Goal: Find specific page/section: Find specific page/section

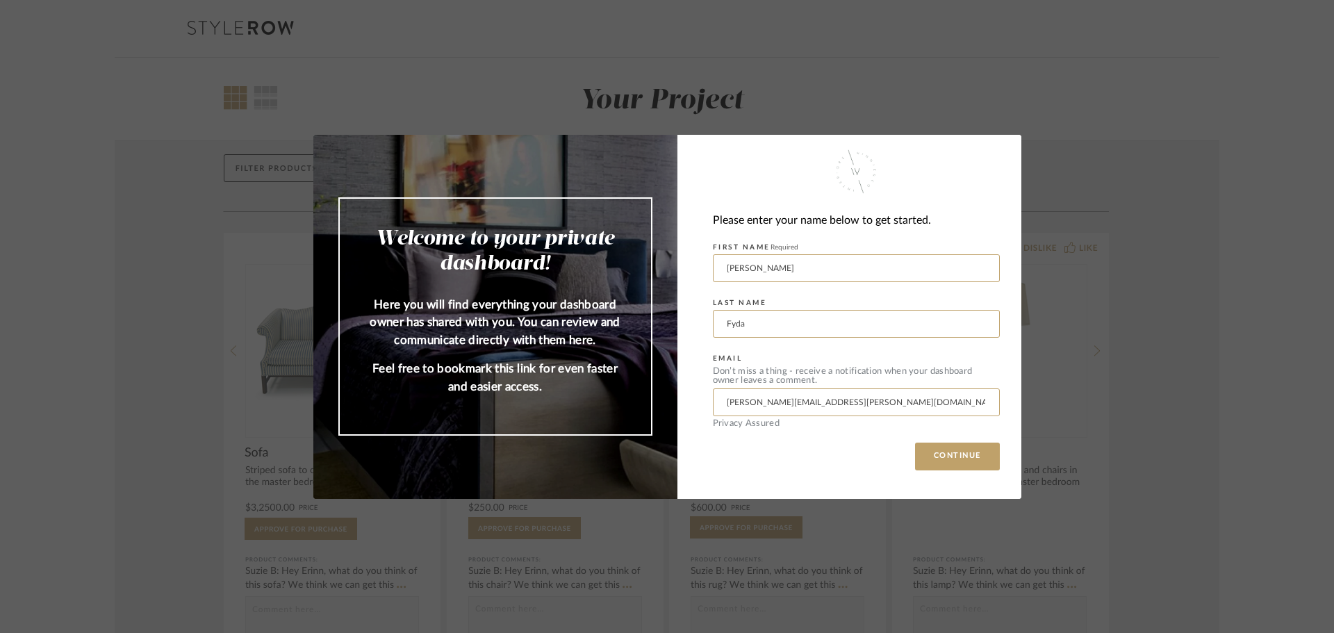
click at [50, 217] on div "Welcome to your private dashboard! Here you will find everything your dashboard…" at bounding box center [667, 316] width 1334 height 633
click at [126, 254] on div "Welcome to your private dashboard! Here you will find everything your dashboard…" at bounding box center [667, 316] width 1334 height 633
click at [958, 457] on button "CONTINUE" at bounding box center [957, 457] width 85 height 28
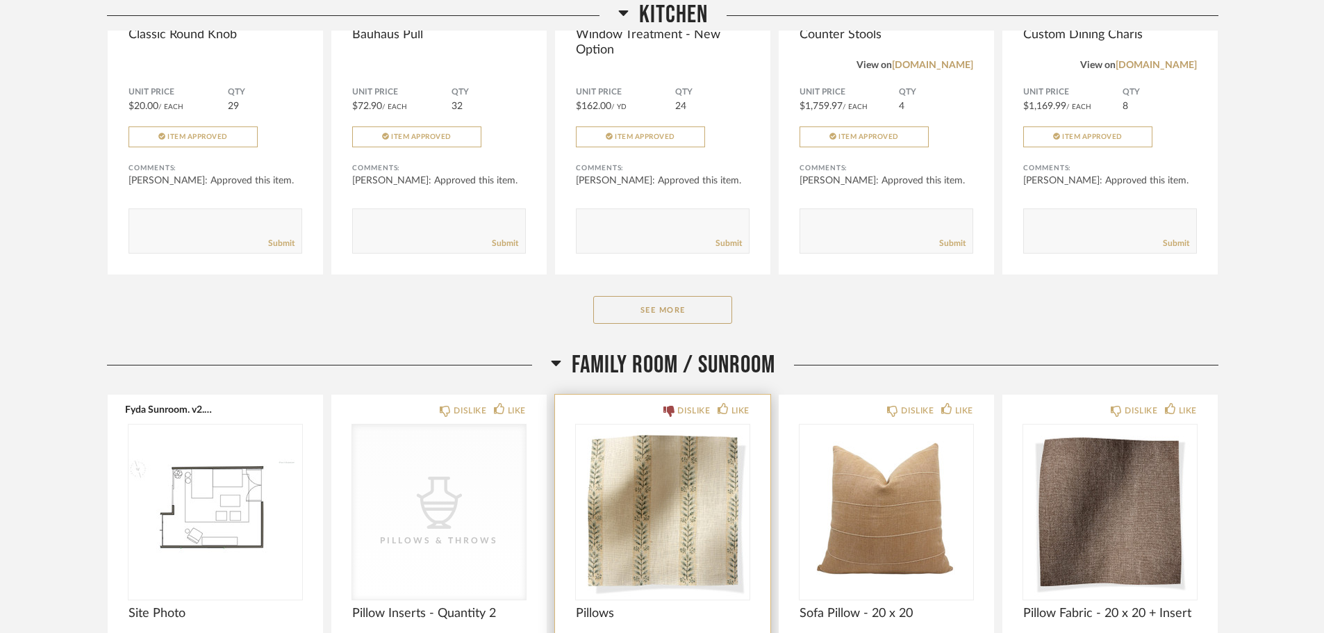
scroll to position [2015, 0]
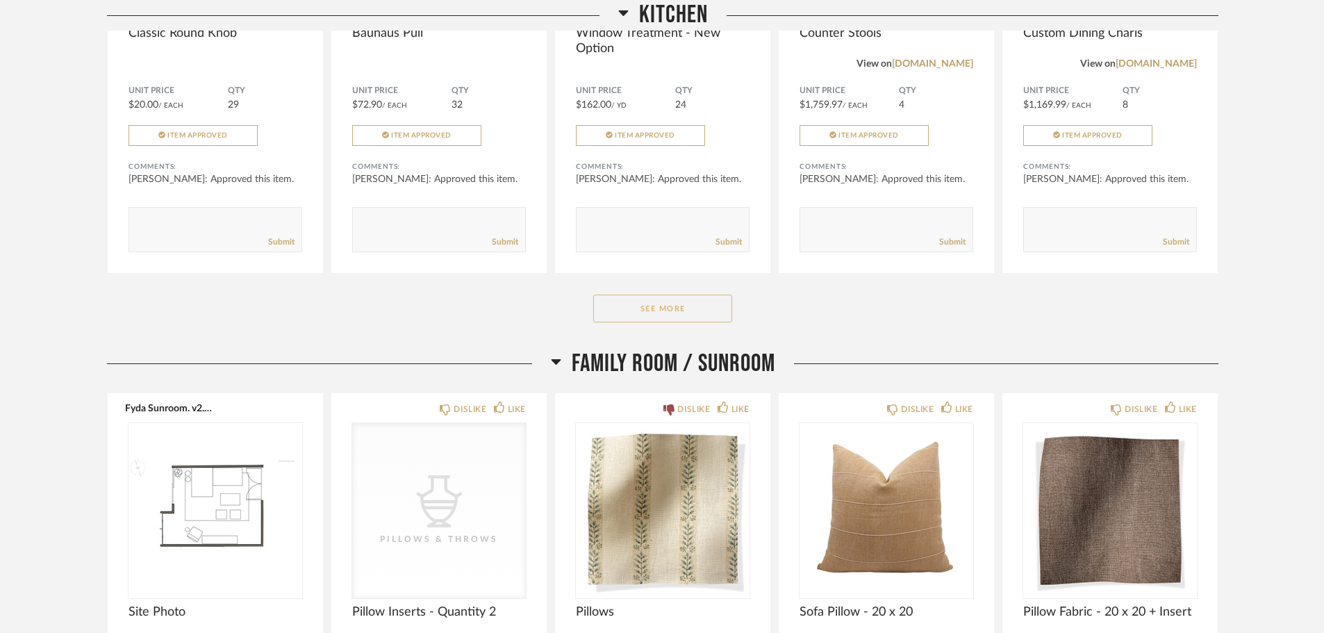
click at [675, 295] on button "See More" at bounding box center [662, 309] width 139 height 28
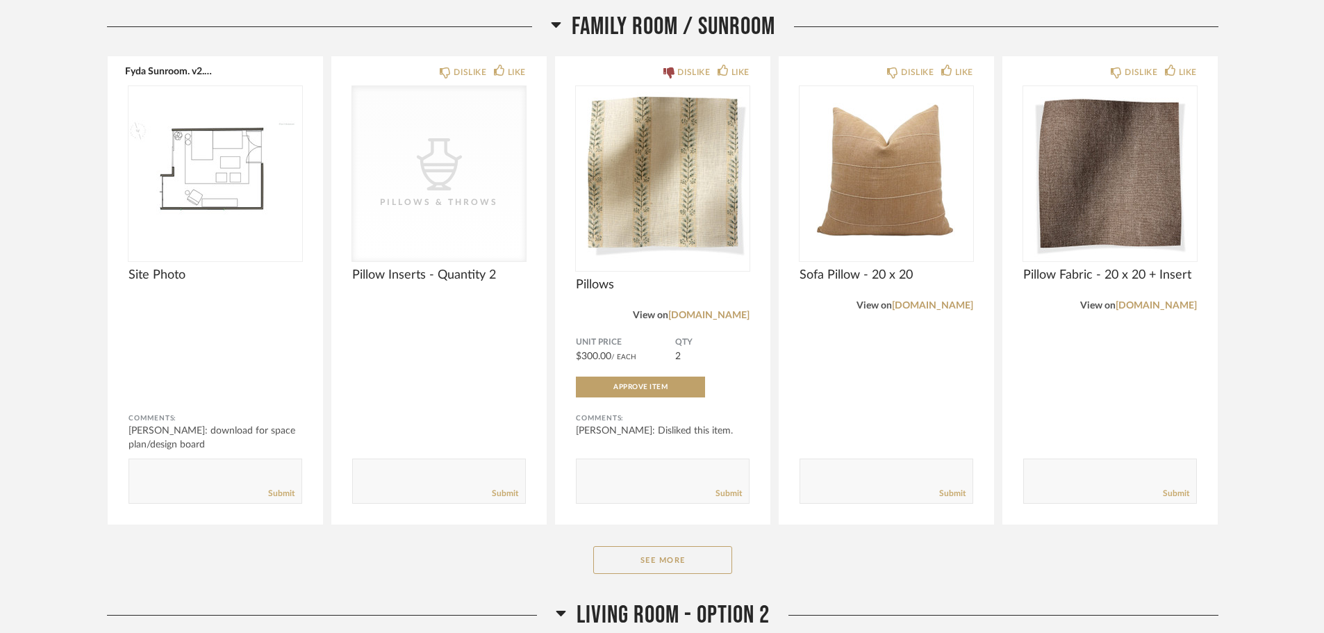
scroll to position [2849, 0]
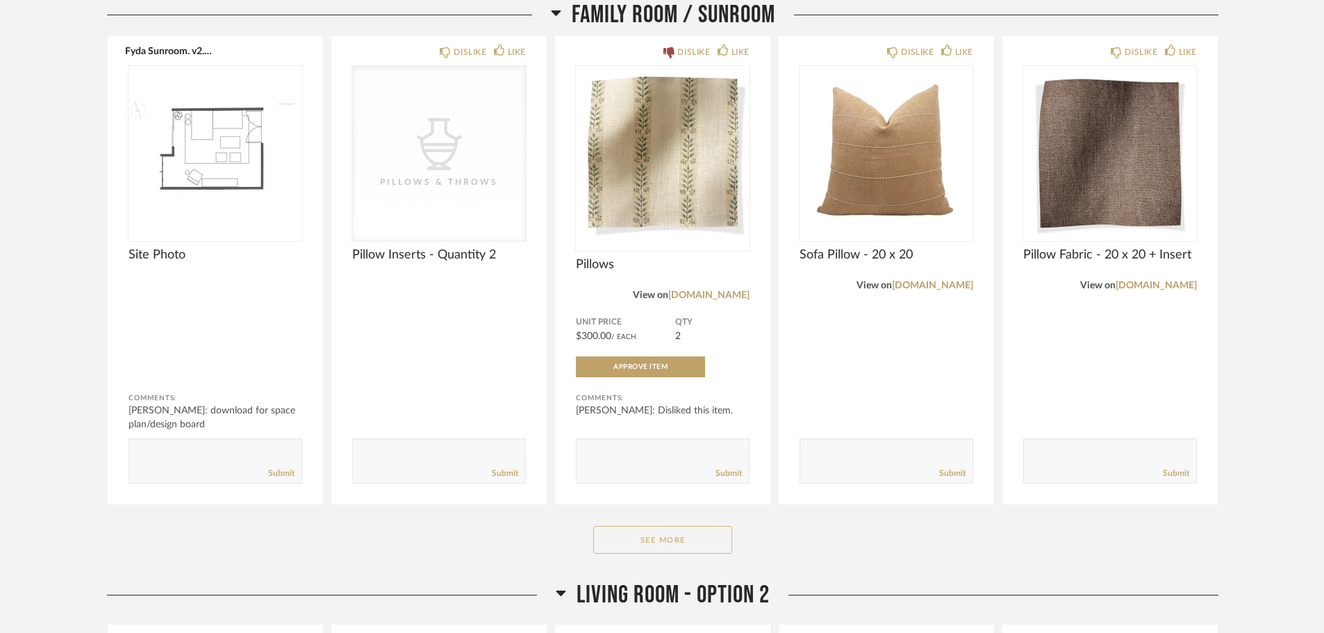
click at [671, 539] on button "See More" at bounding box center [662, 540] width 139 height 28
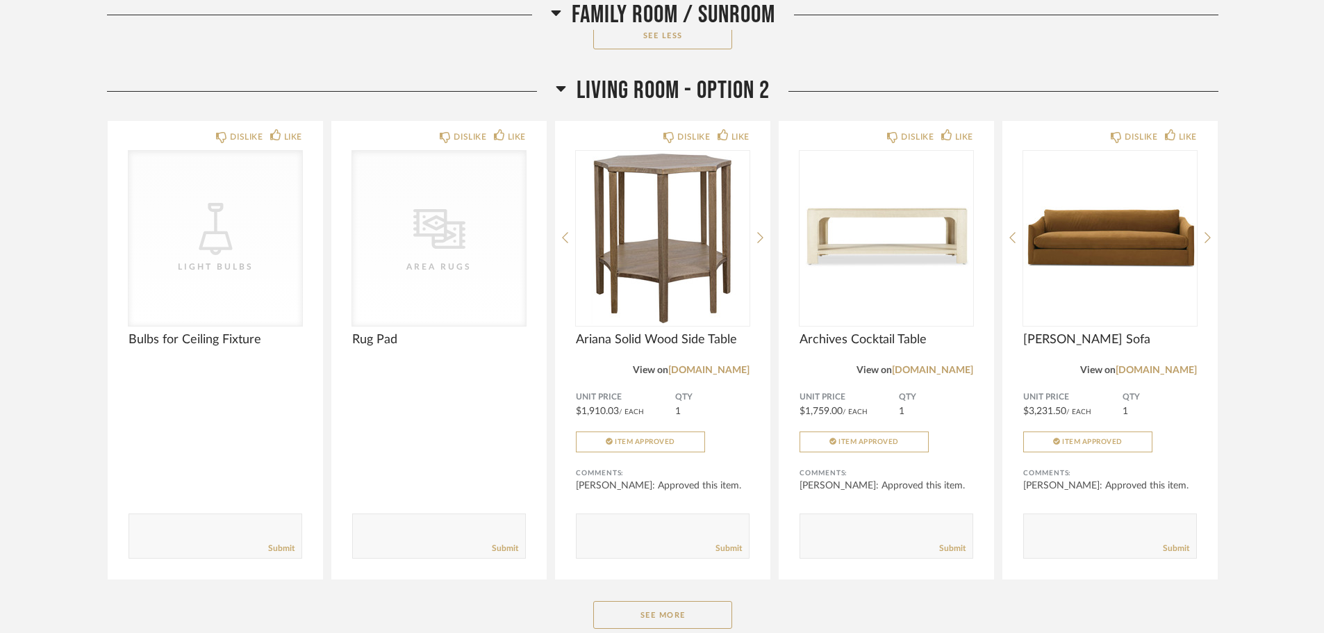
scroll to position [5281, 0]
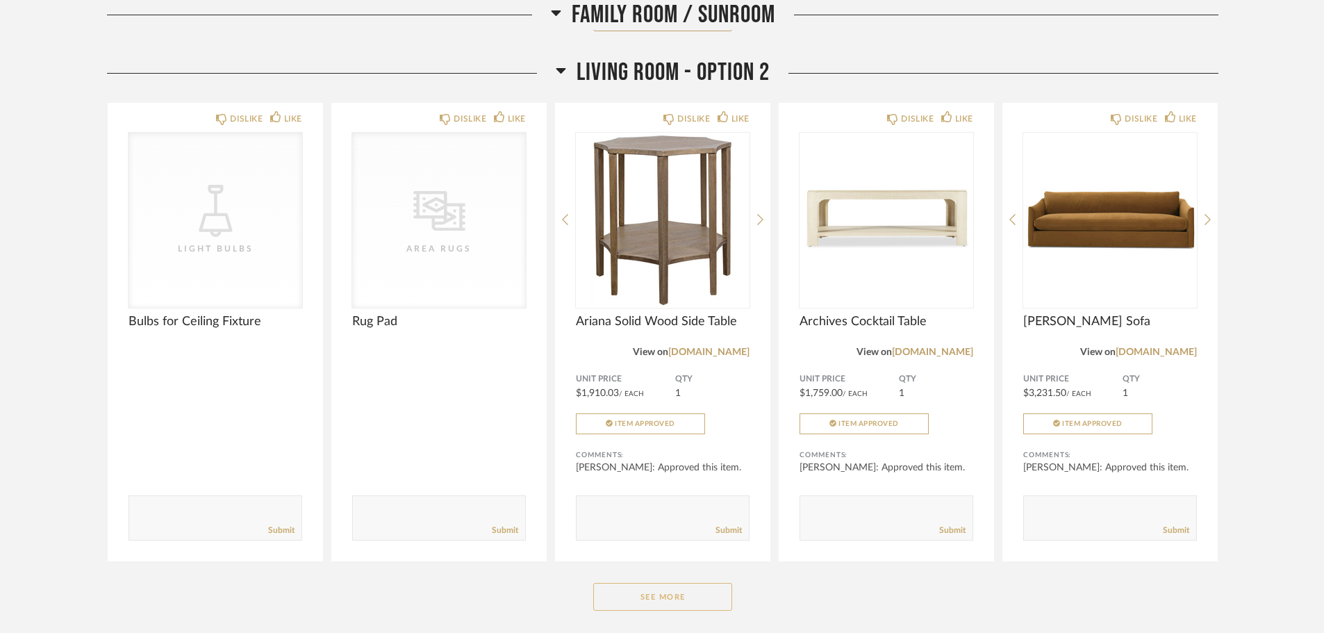
click at [664, 601] on button "See More" at bounding box center [662, 597] width 139 height 28
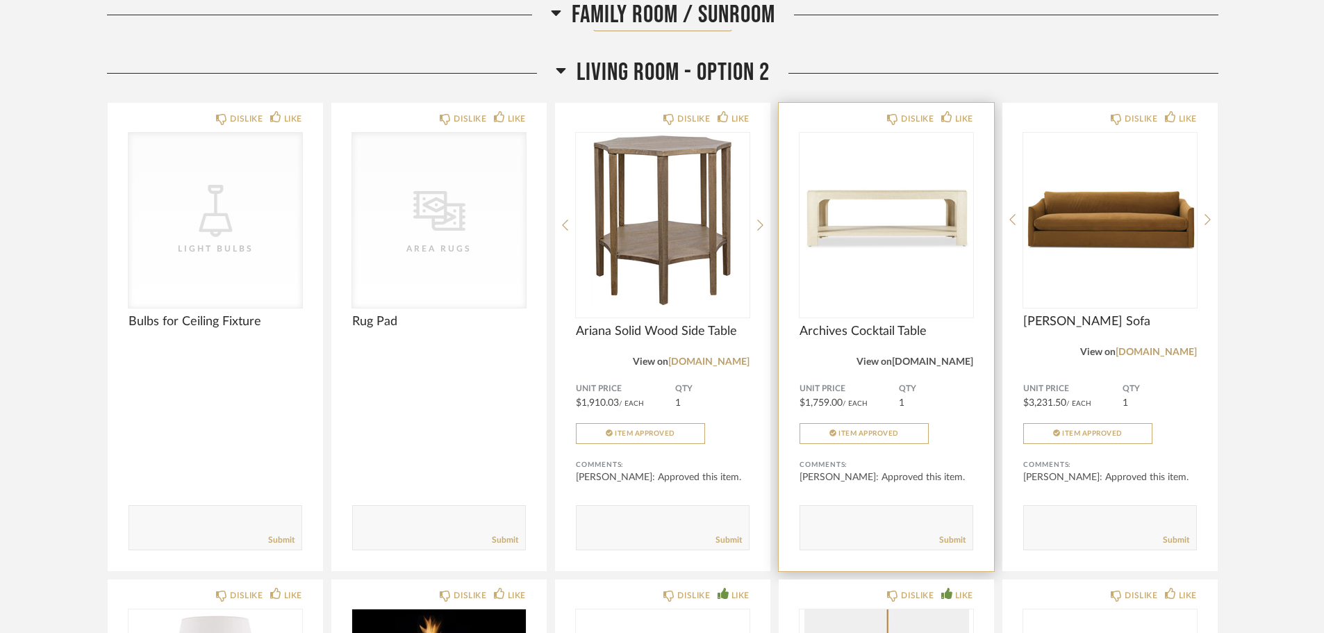
click at [950, 360] on link "[DOMAIN_NAME]" at bounding box center [932, 362] width 81 height 10
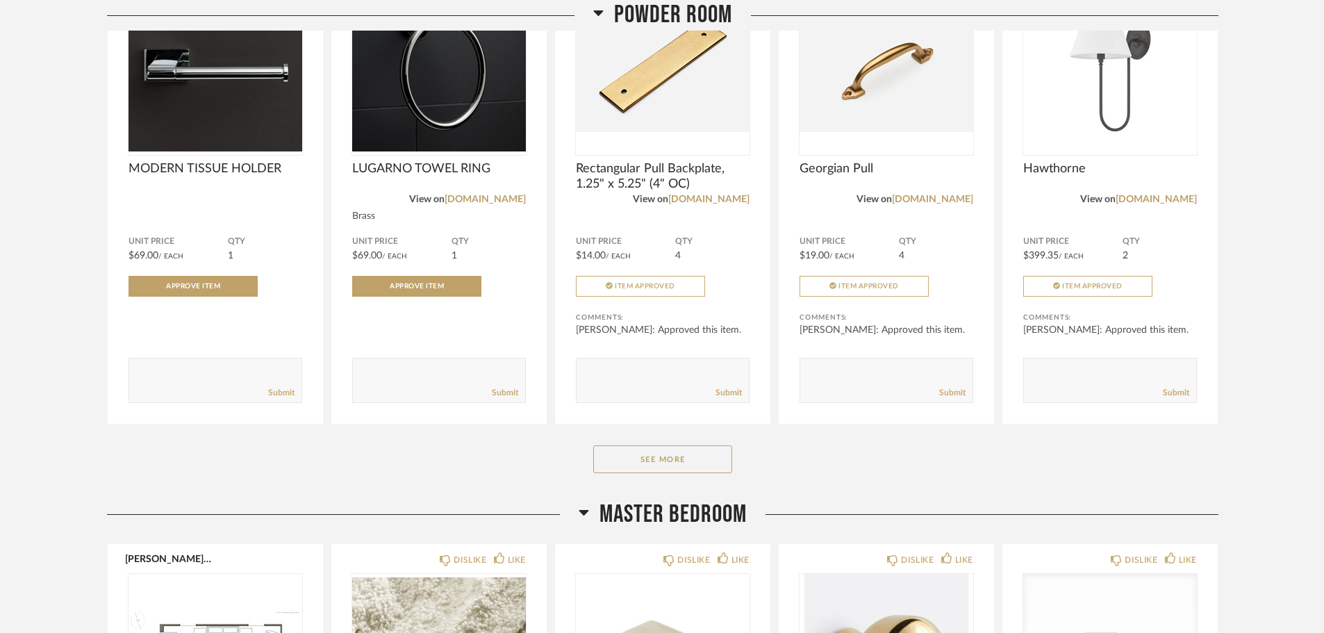
scroll to position [7435, 0]
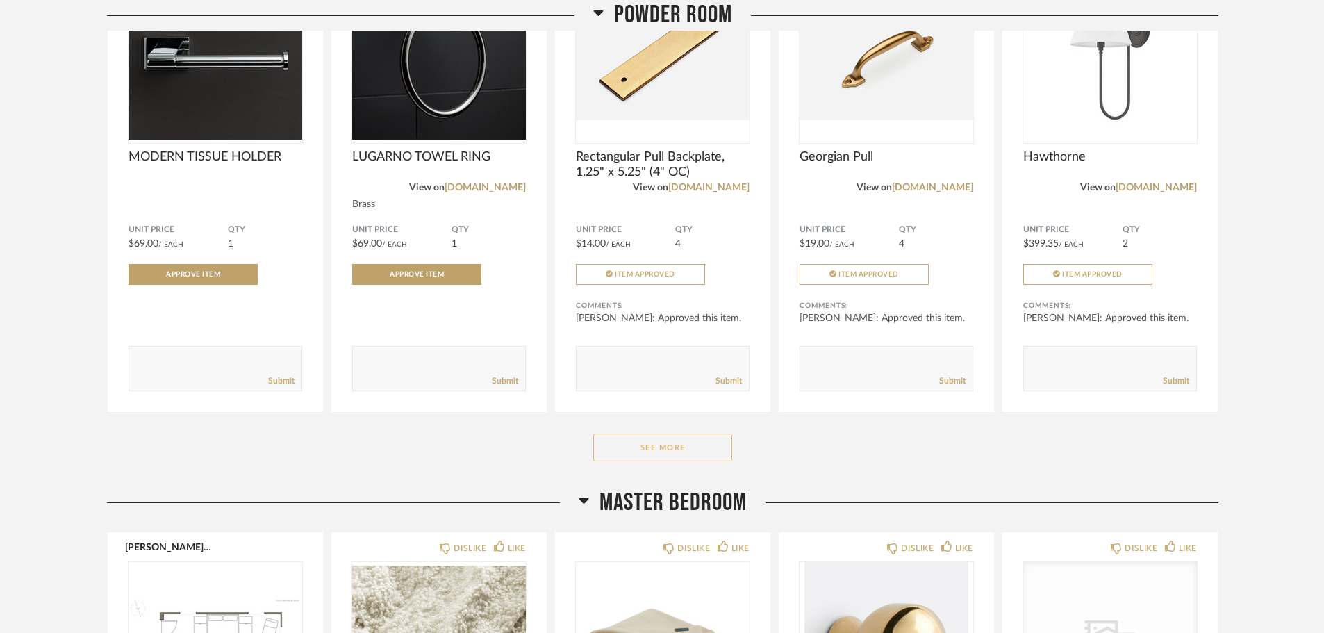
click at [652, 437] on button "See More" at bounding box center [662, 448] width 139 height 28
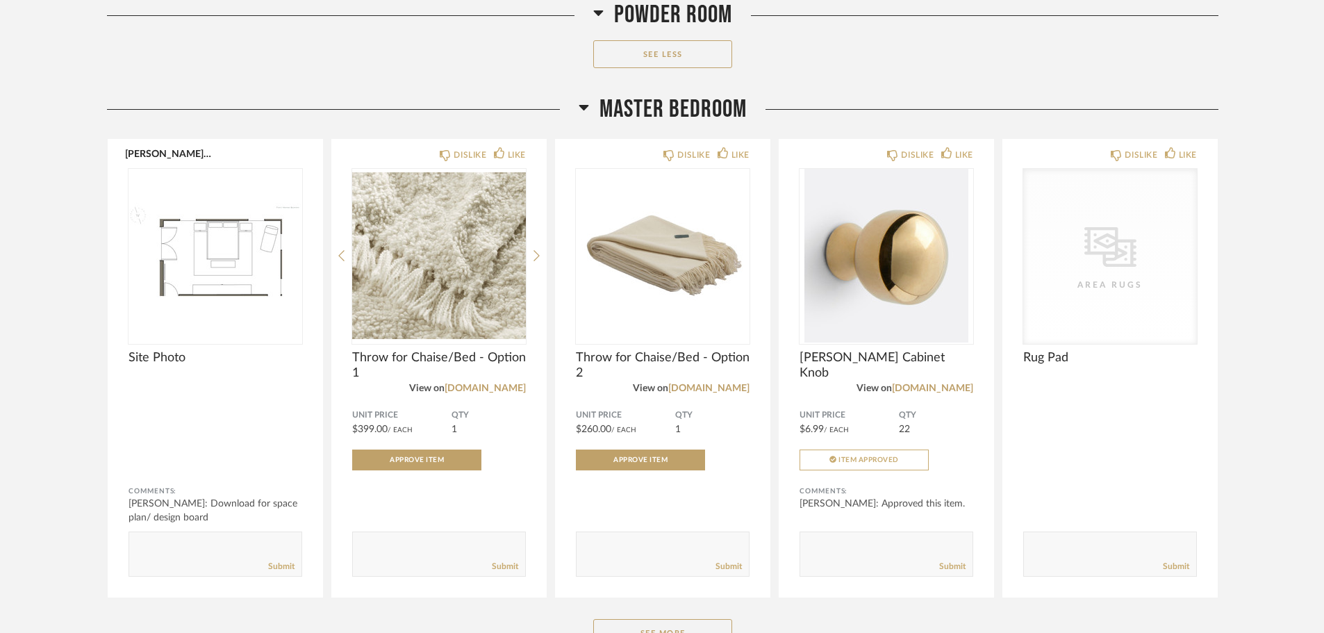
scroll to position [8339, 0]
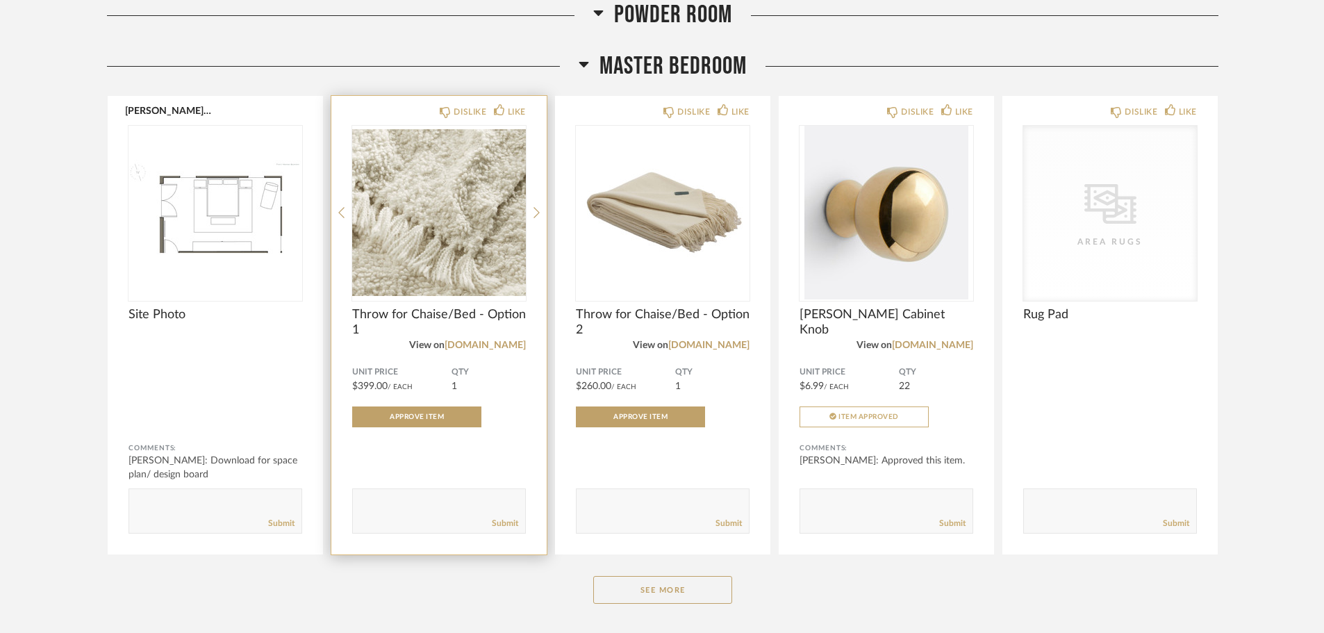
drag, startPoint x: 671, startPoint y: 594, endPoint x: 491, endPoint y: 539, distance: 188.2
click at [671, 593] on button "See More" at bounding box center [662, 590] width 139 height 28
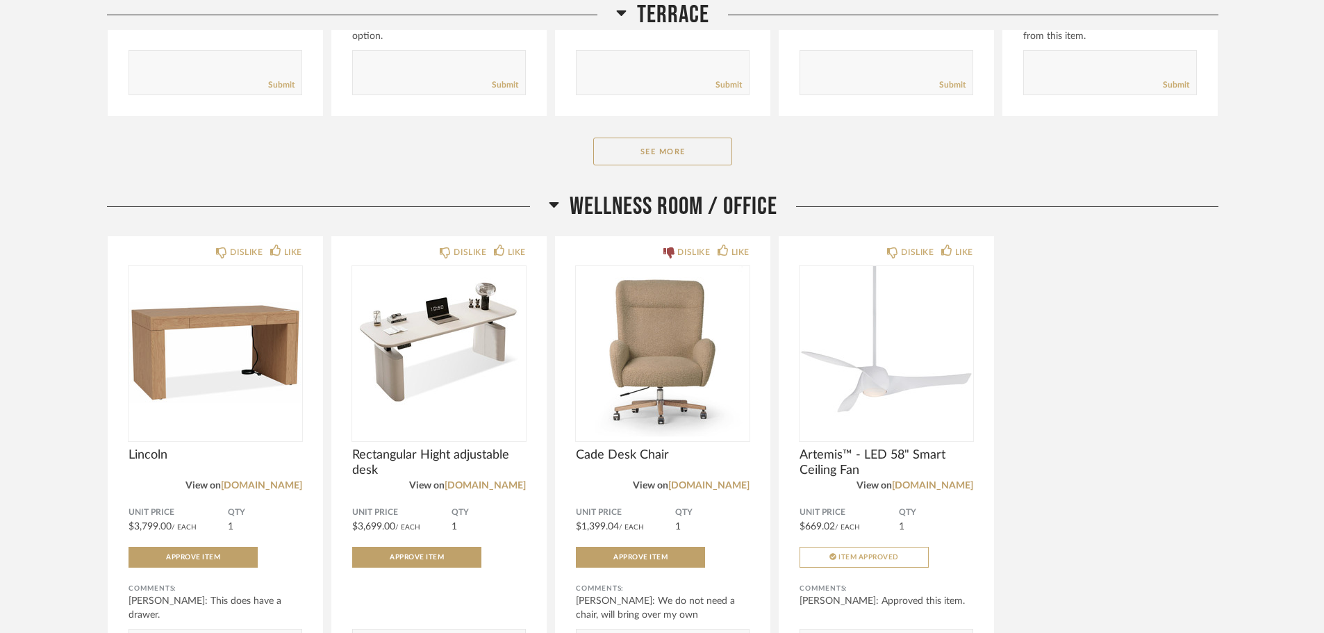
scroll to position [11257, 0]
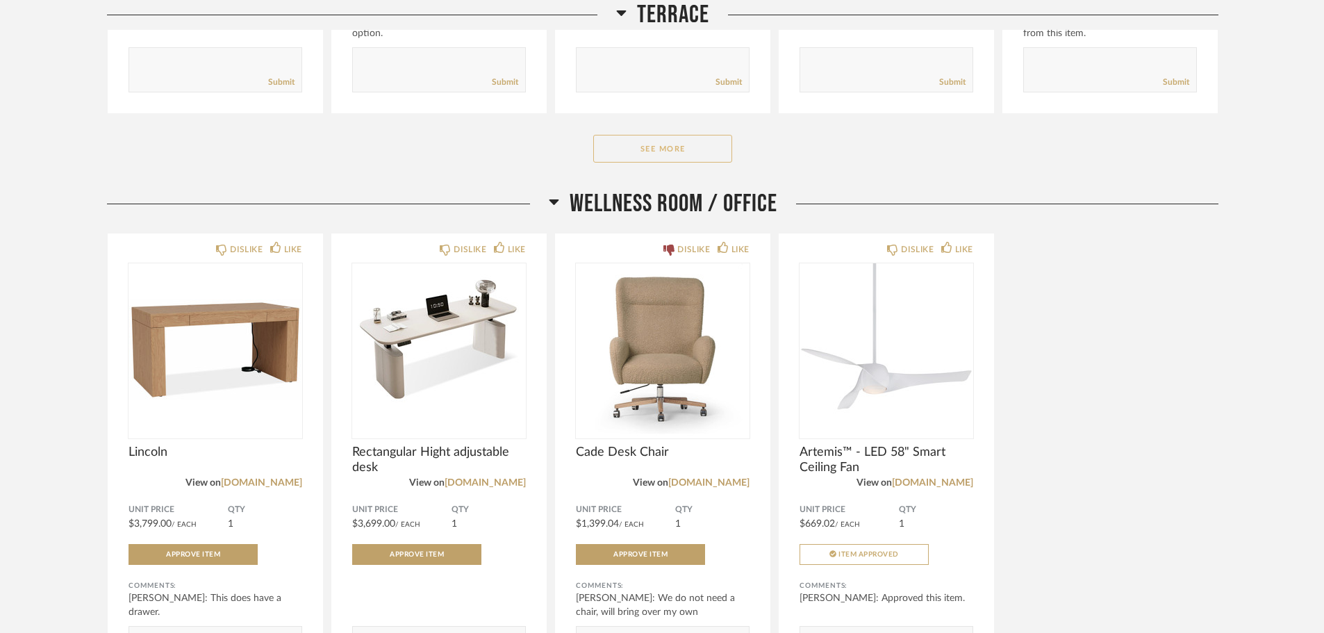
click at [685, 153] on button "See More" at bounding box center [662, 149] width 139 height 28
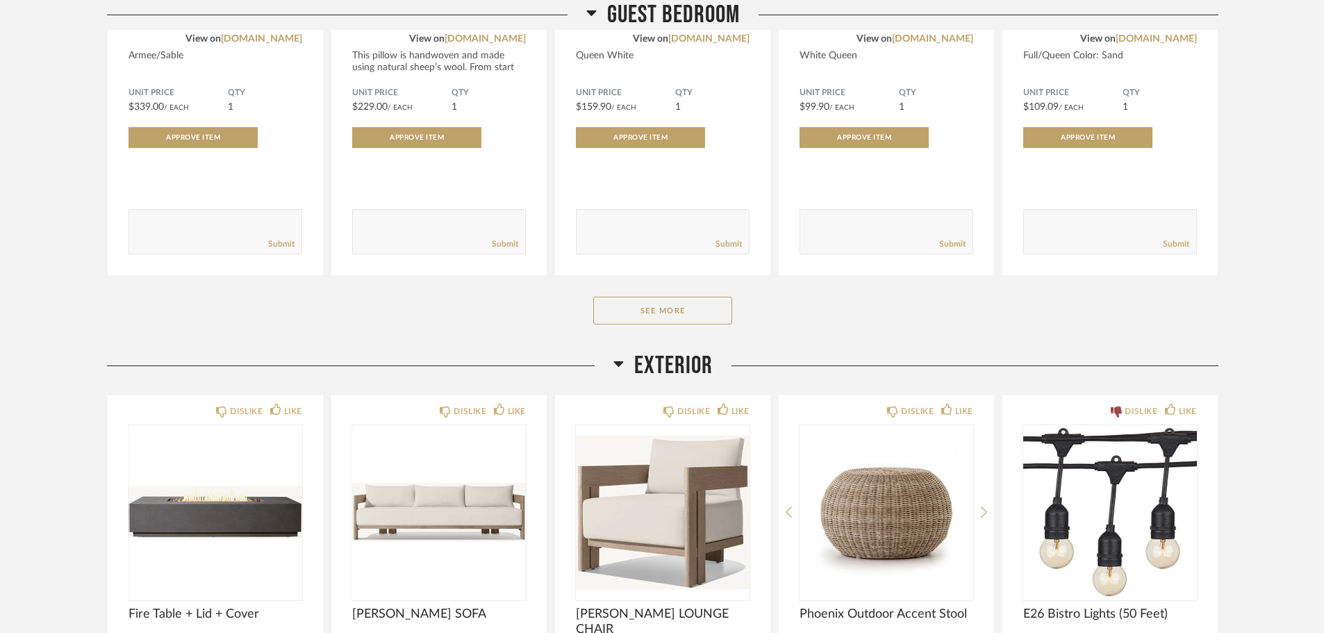
scroll to position [12716, 0]
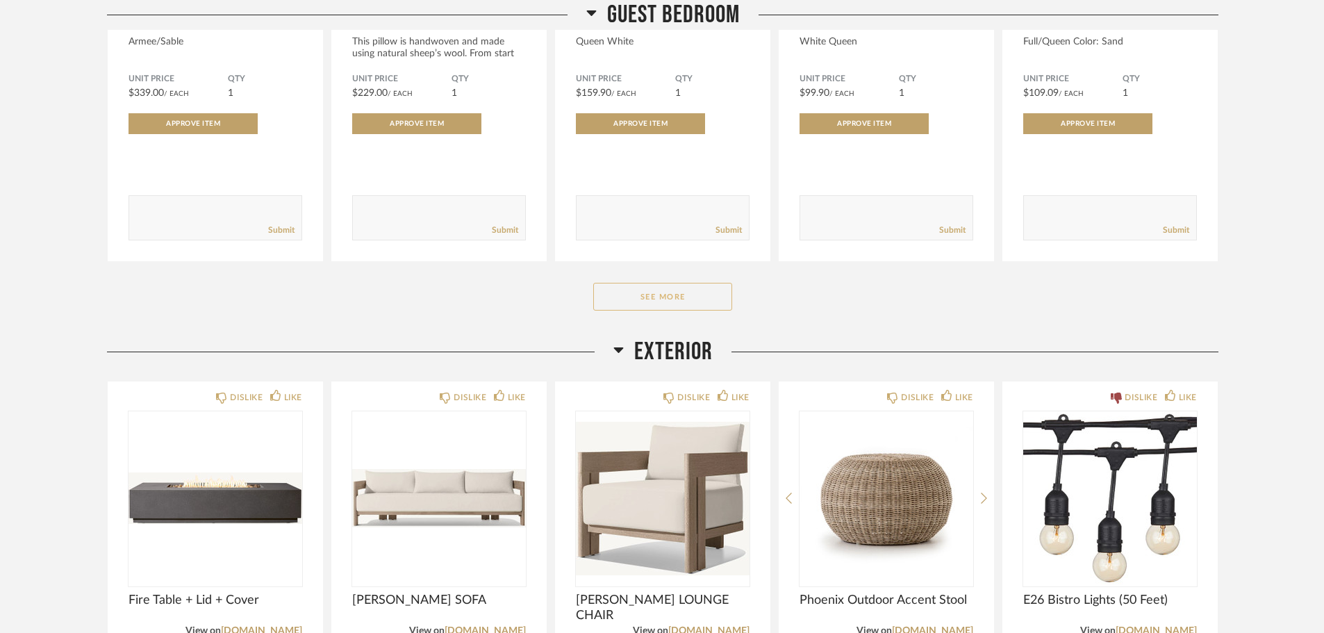
click at [664, 305] on button "See More" at bounding box center [662, 297] width 139 height 28
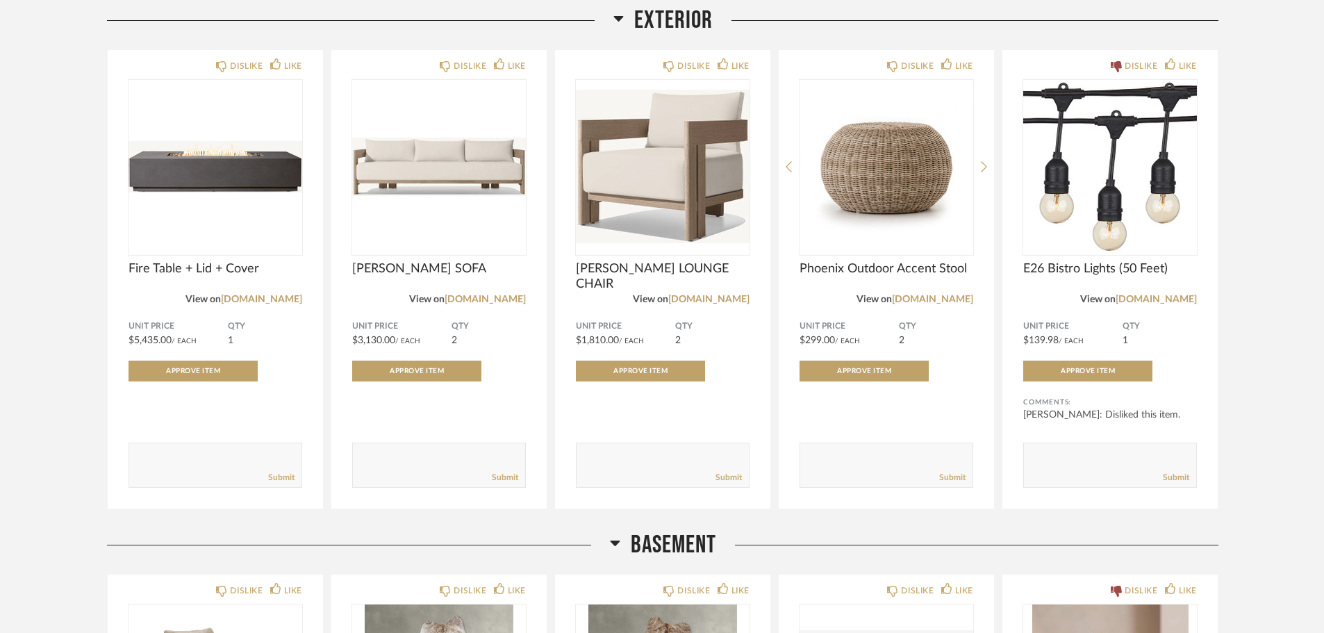
scroll to position [13967, 0]
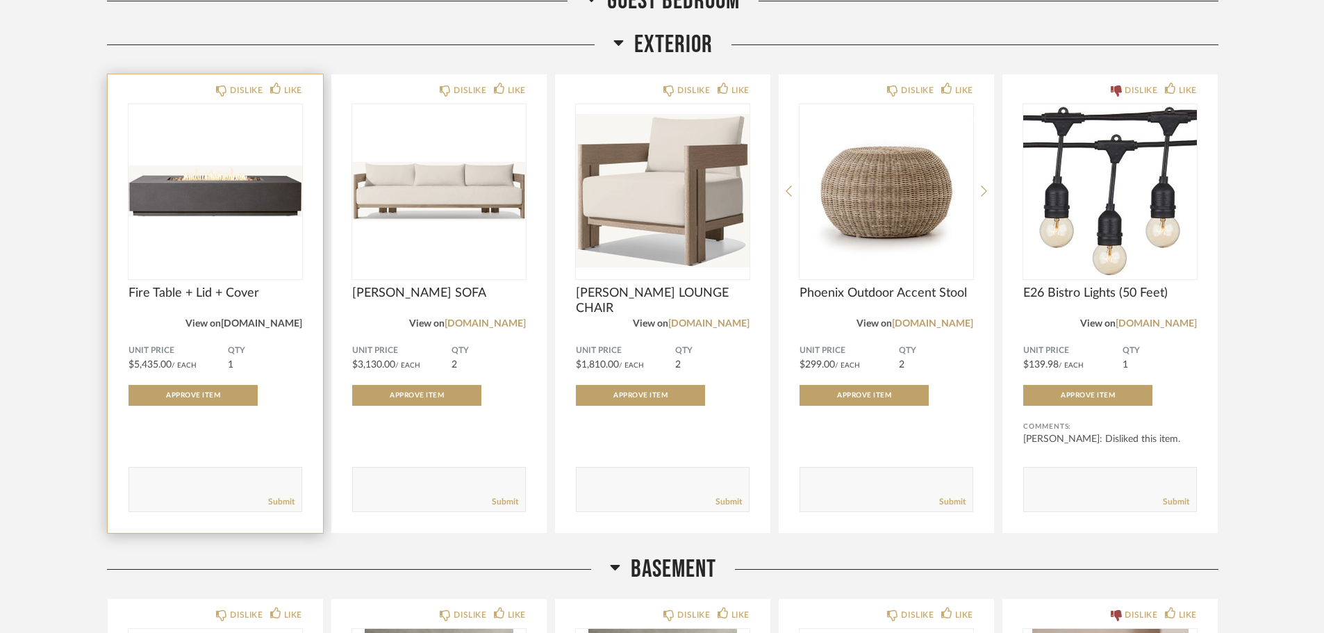
click at [286, 325] on link "[DOMAIN_NAME]" at bounding box center [261, 324] width 81 height 10
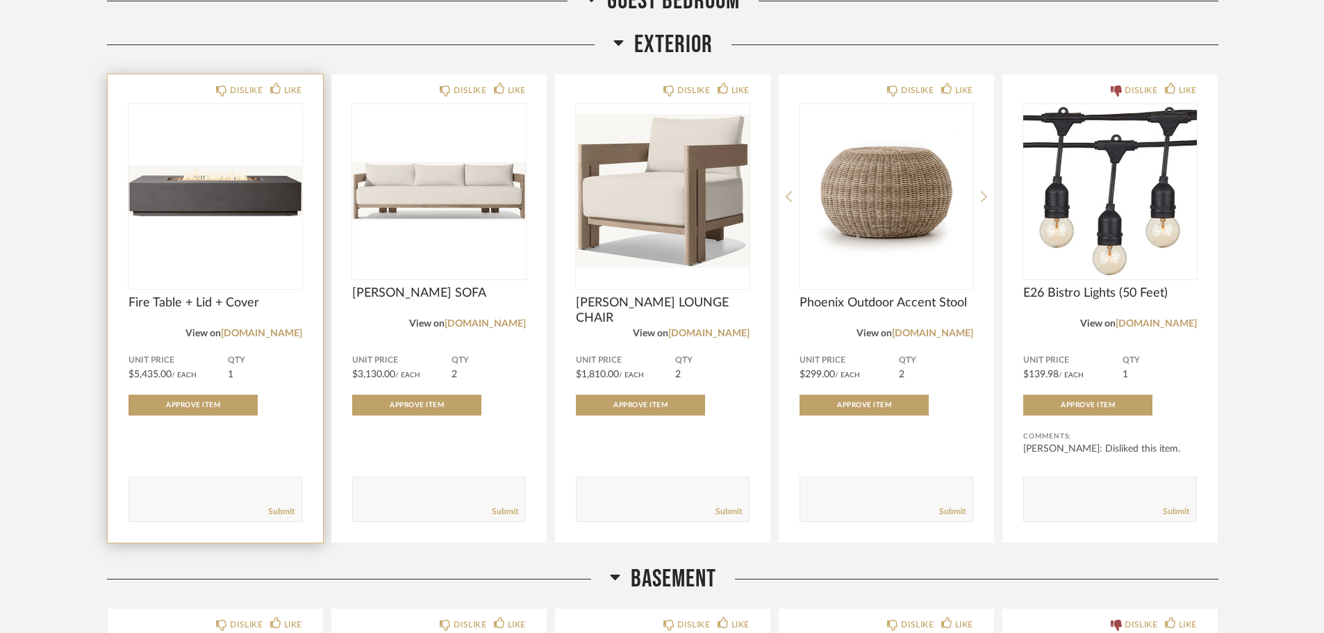
click at [0, 0] on img at bounding box center [0, 0] width 0 height 0
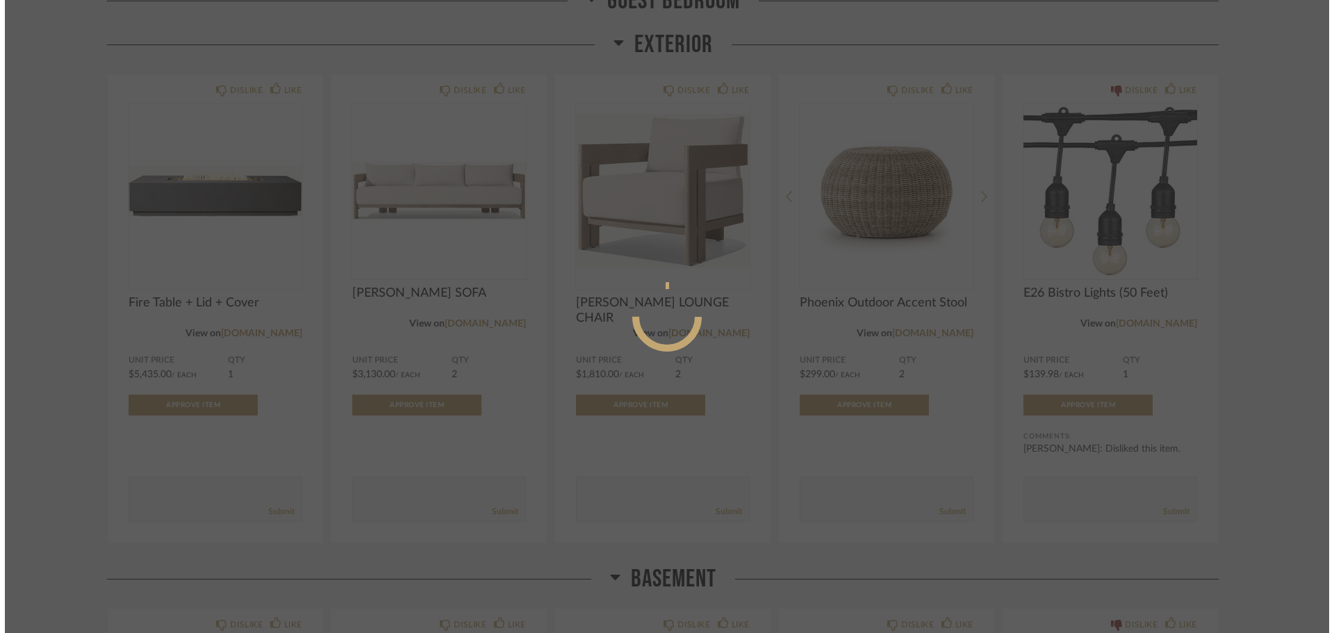
scroll to position [0, 0]
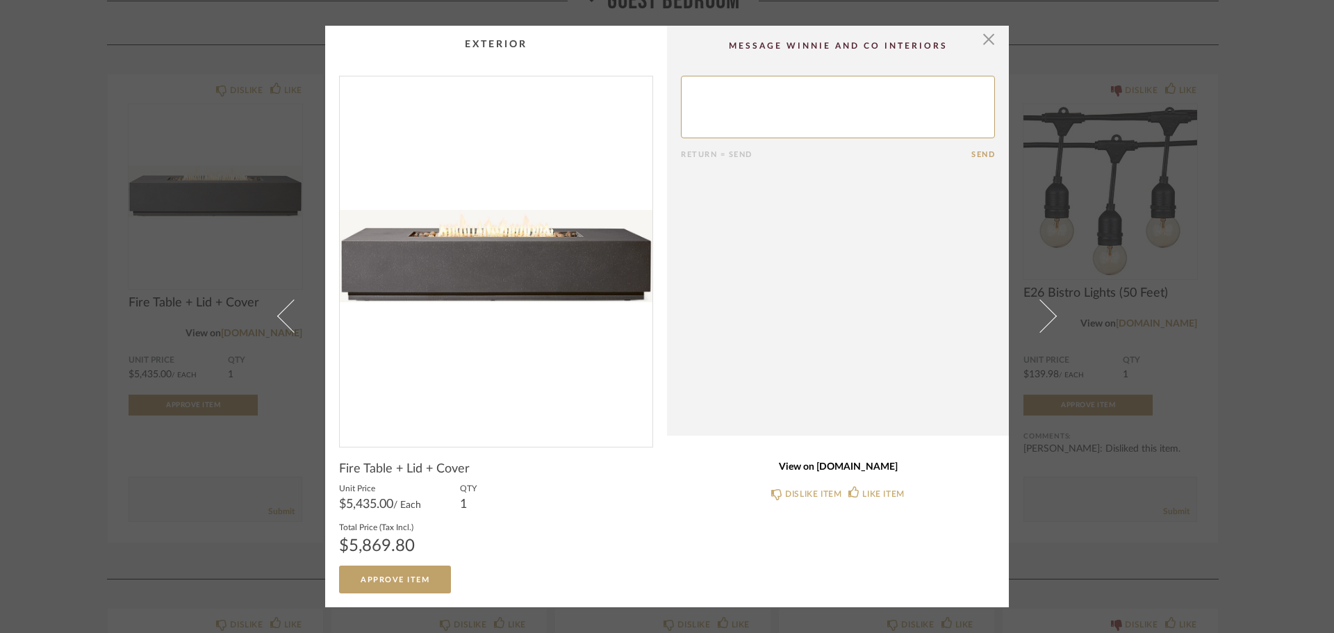
click at [826, 468] on link "View on [DOMAIN_NAME]" at bounding box center [838, 467] width 314 height 12
